Goal: Information Seeking & Learning: Check status

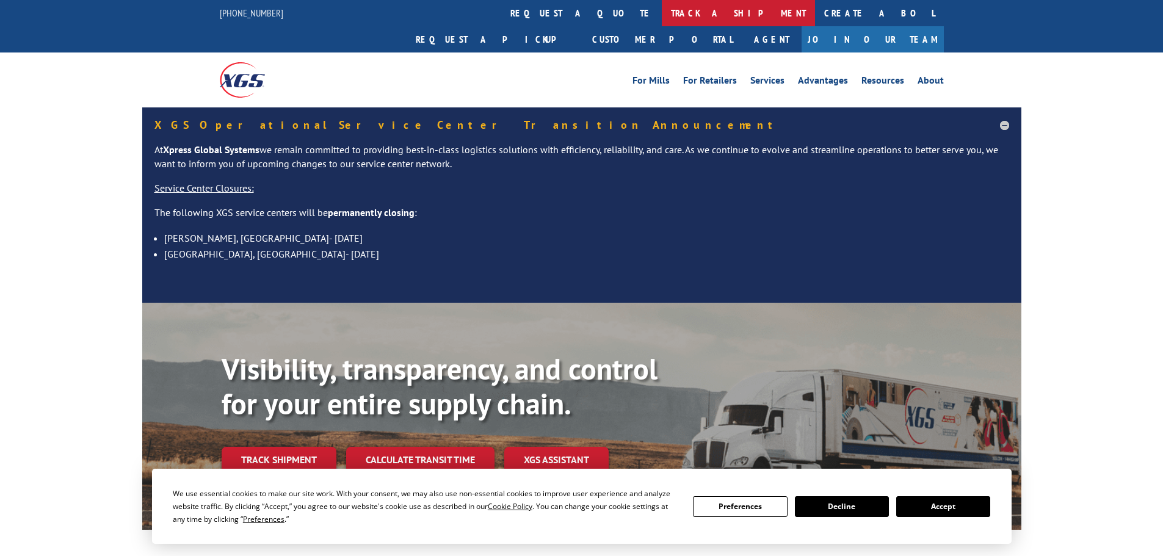
click at [662, 15] on link "track a shipment" at bounding box center [738, 13] width 153 height 26
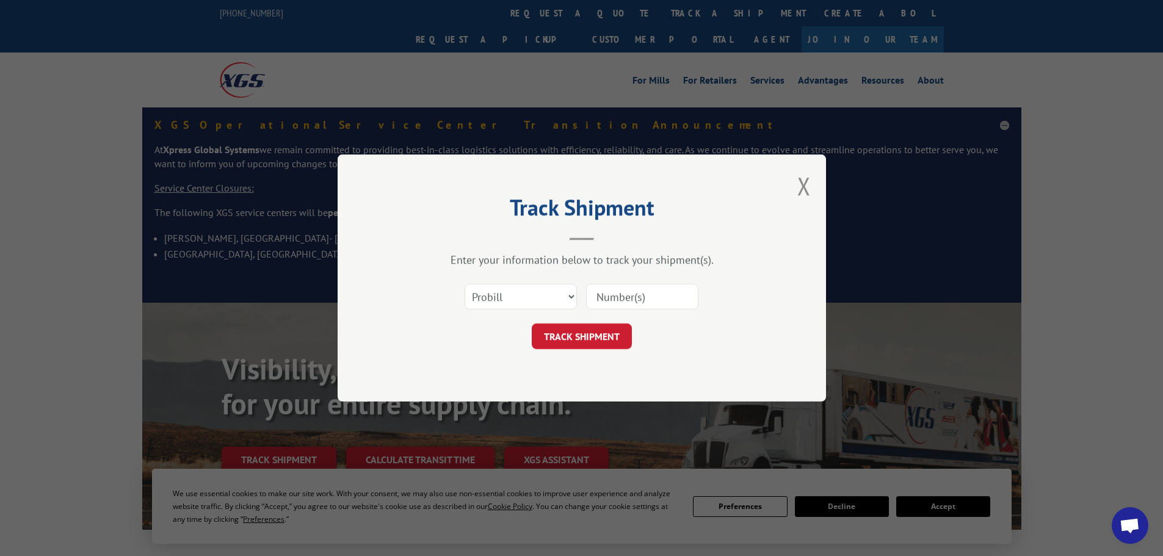
click at [620, 302] on input at bounding box center [642, 297] width 112 height 26
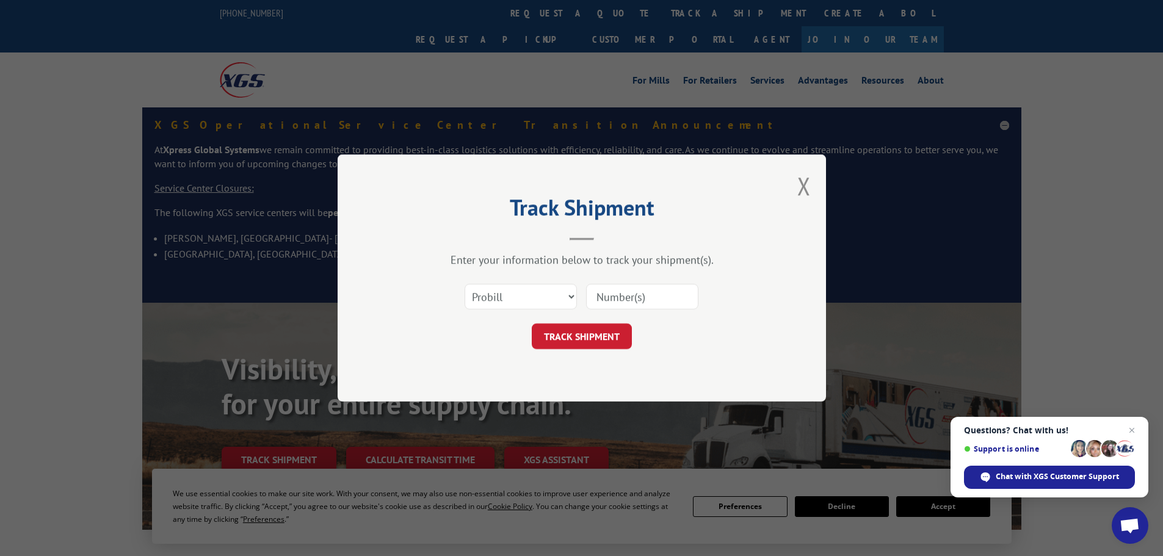
paste input "17520400"
type input "17520400"
click at [592, 328] on button "TRACK SHIPMENT" at bounding box center [582, 337] width 100 height 26
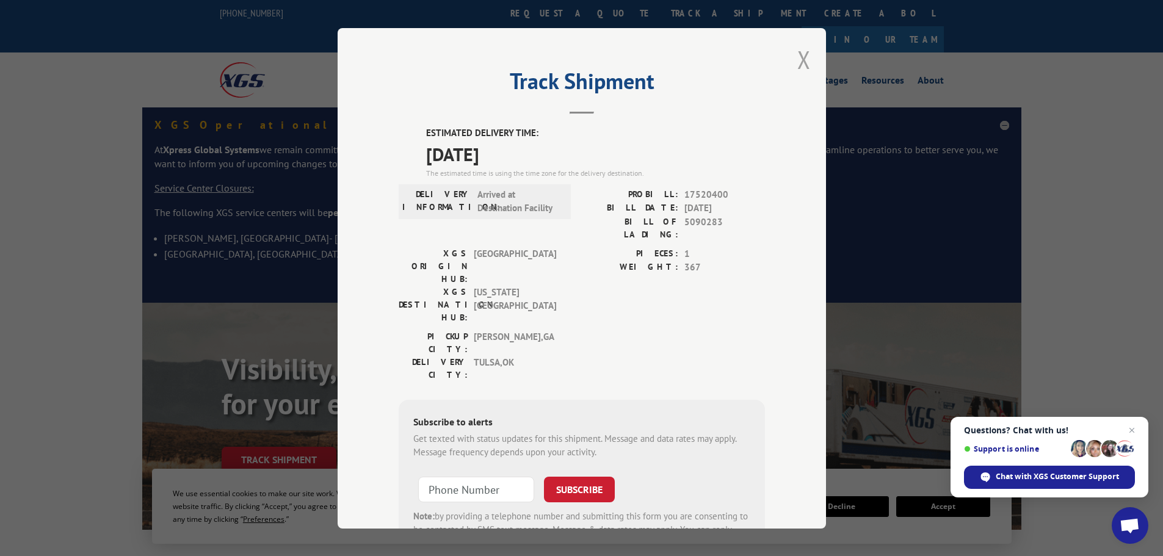
click at [798, 56] on button "Close modal" at bounding box center [803, 59] width 13 height 32
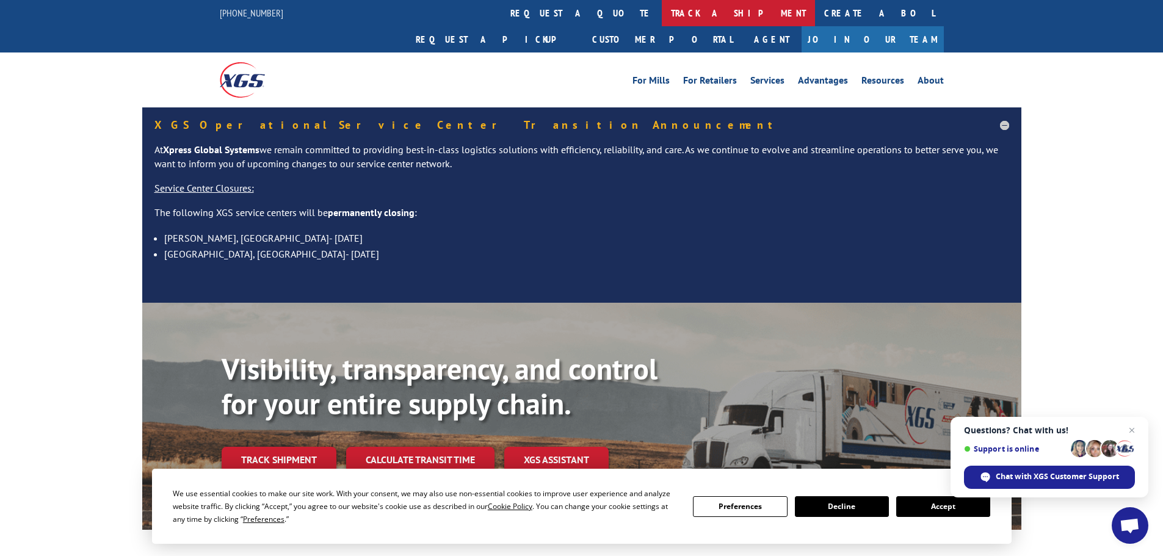
click at [662, 13] on link "track a shipment" at bounding box center [738, 13] width 153 height 26
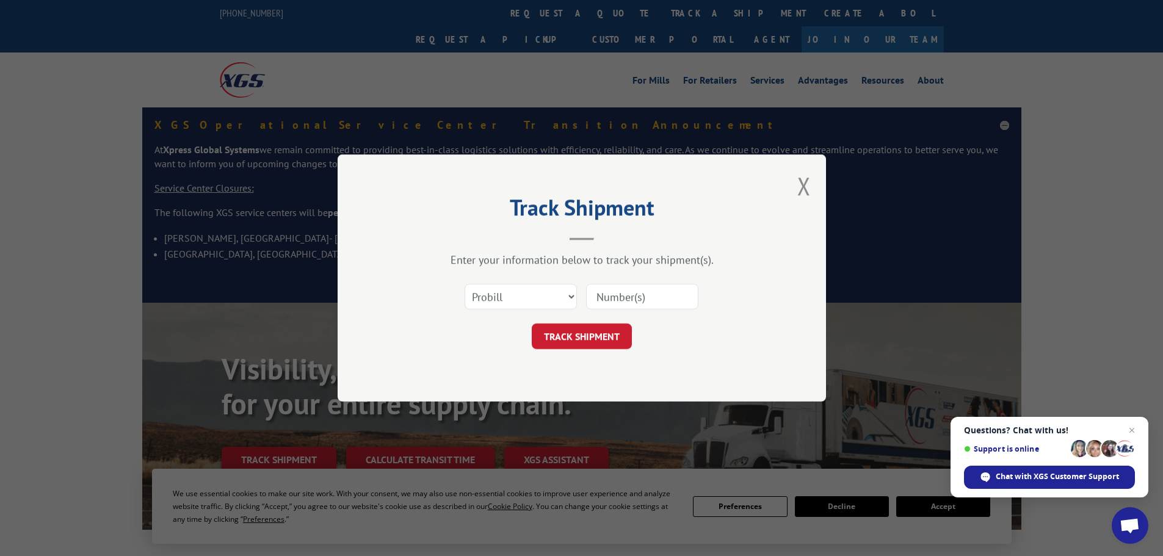
click at [612, 298] on input at bounding box center [642, 297] width 112 height 26
paste input "17467350"
type input "17467350"
click at [589, 340] on button "TRACK SHIPMENT" at bounding box center [582, 337] width 100 height 26
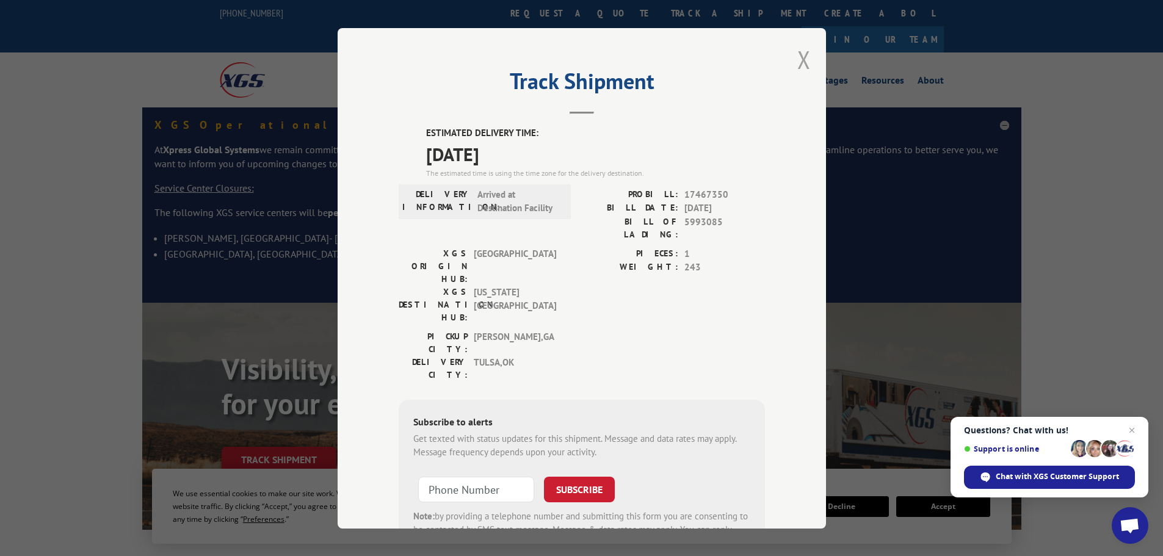
click at [799, 59] on button "Close modal" at bounding box center [803, 59] width 13 height 32
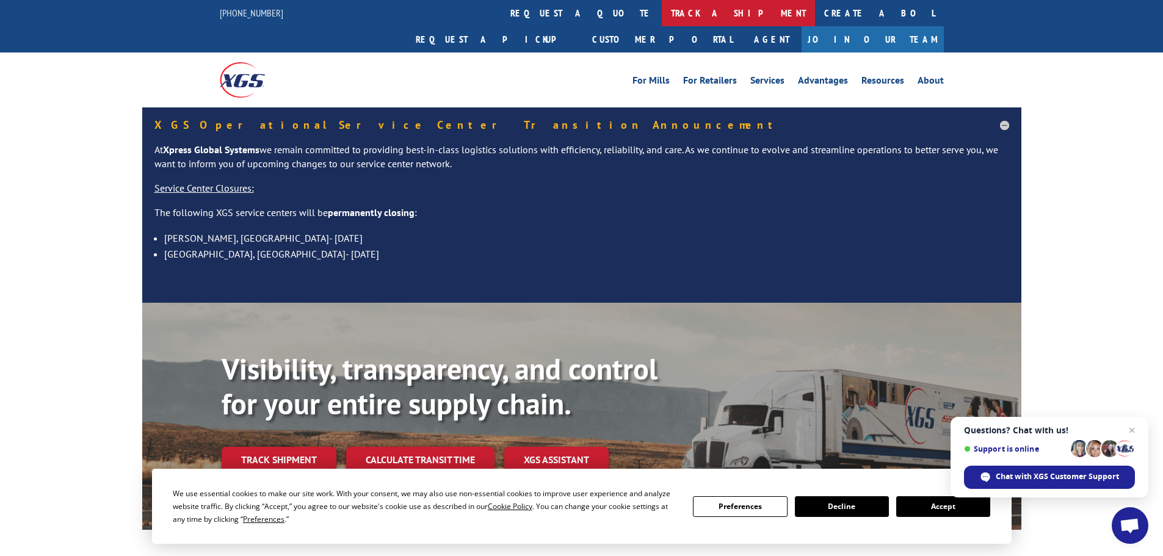
click at [662, 12] on link "track a shipment" at bounding box center [738, 13] width 153 height 26
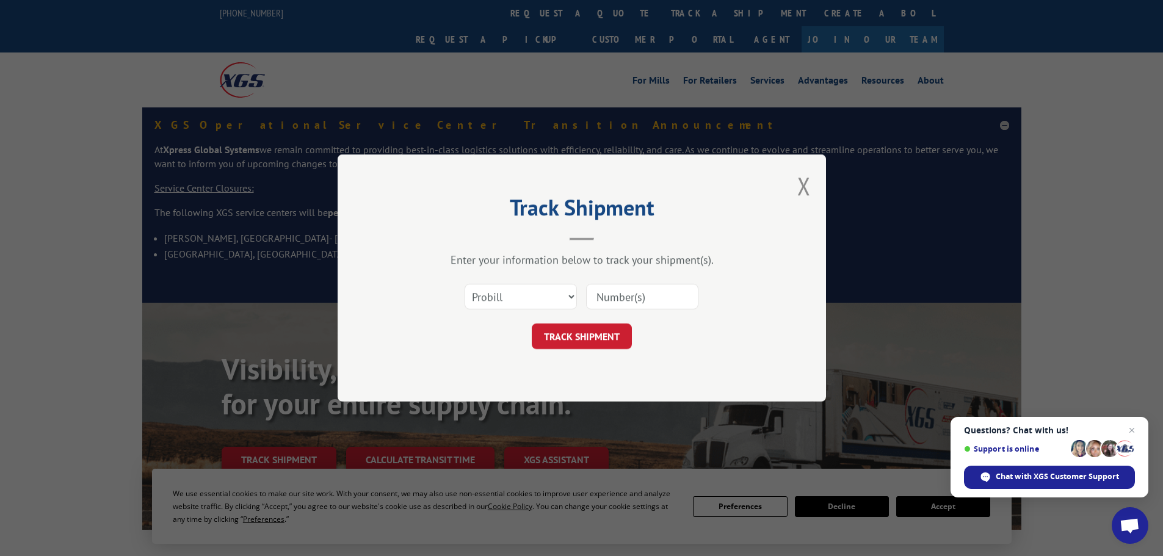
click at [611, 289] on input at bounding box center [642, 297] width 112 height 26
paste input "16397762"
type input "16397762"
click at [611, 335] on button "TRACK SHIPMENT" at bounding box center [582, 337] width 100 height 26
